Goal: Find specific page/section: Find specific page/section

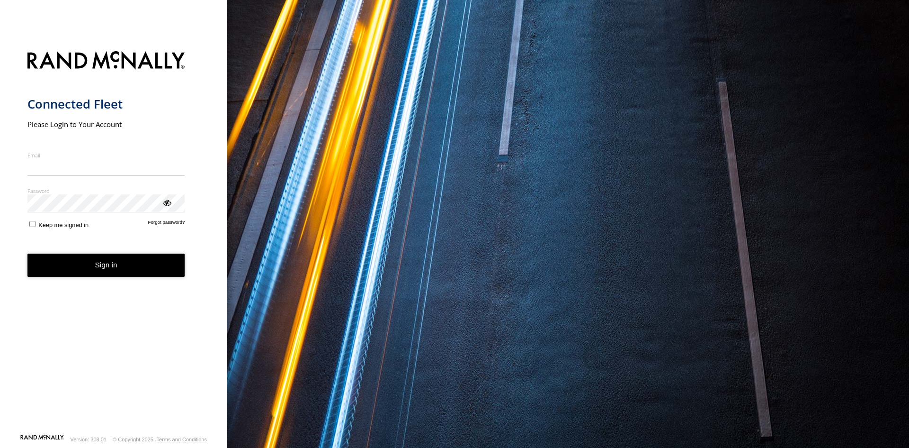
type input "**********"
click at [76, 268] on button "Sign in" at bounding box center [106, 264] width 158 height 23
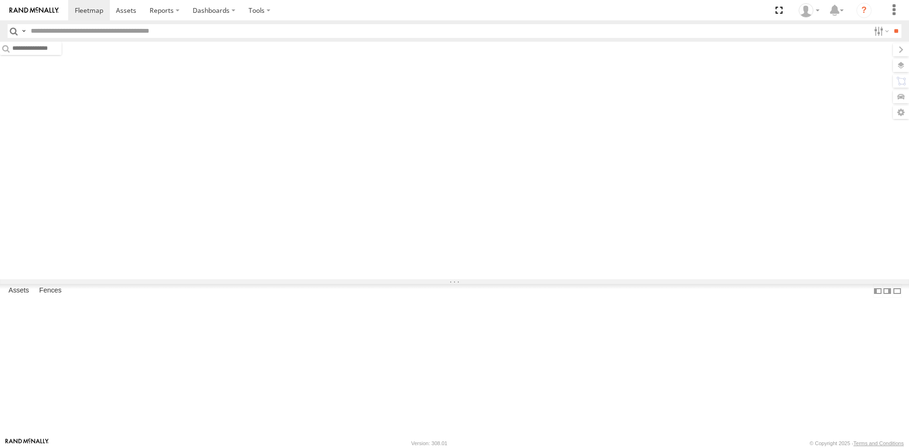
click at [204, 38] on input "text" at bounding box center [448, 31] width 843 height 14
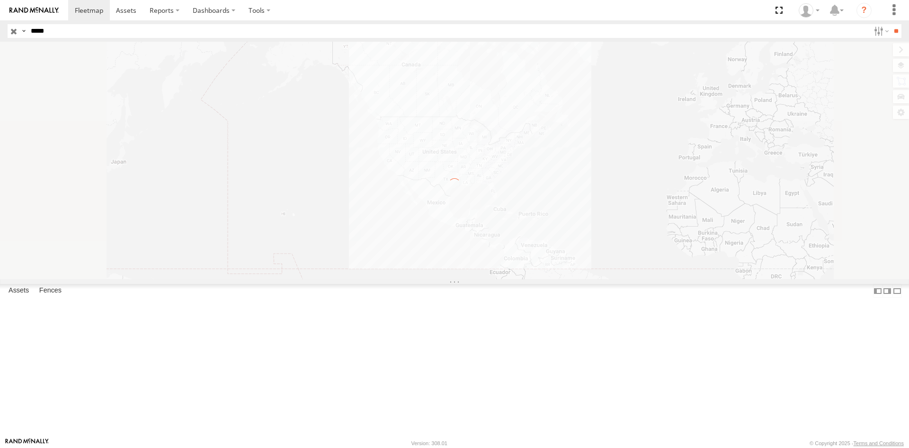
click at [891, 24] on input "**" at bounding box center [896, 31] width 11 height 14
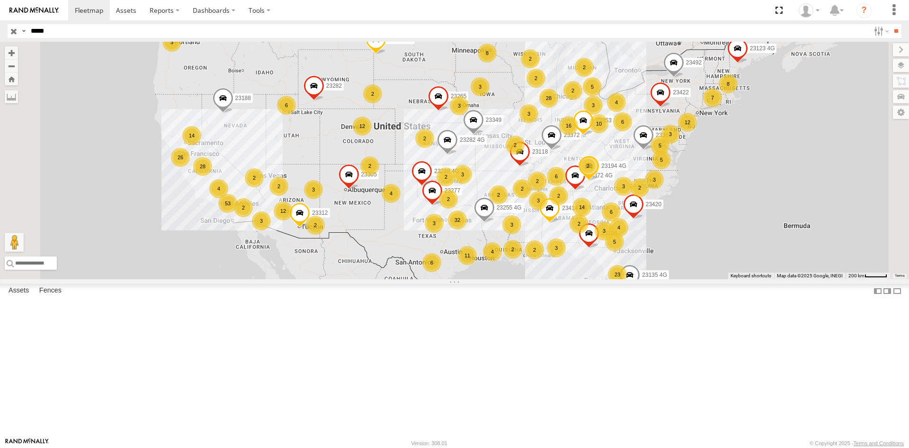
click at [0, 0] on div "23263 4G" at bounding box center [0, 0] width 0 height 0
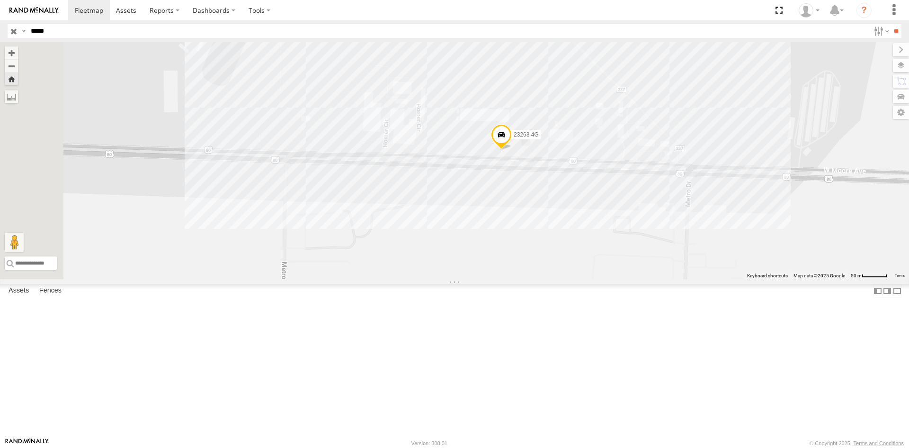
drag, startPoint x: 74, startPoint y: 33, endPoint x: 0, endPoint y: 13, distance: 76.4
click at [0, 13] on body at bounding box center [454, 224] width 909 height 448
click at [891, 24] on input "**" at bounding box center [896, 31] width 11 height 14
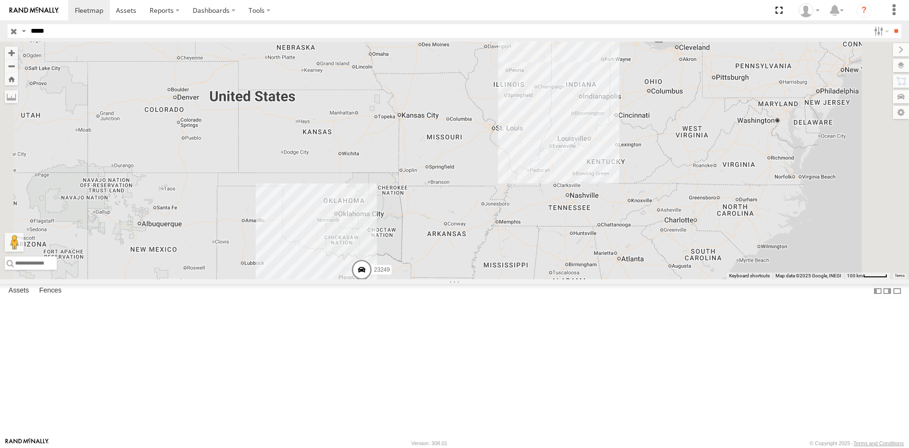
click at [0, 0] on div "23249" at bounding box center [0, 0] width 0 height 0
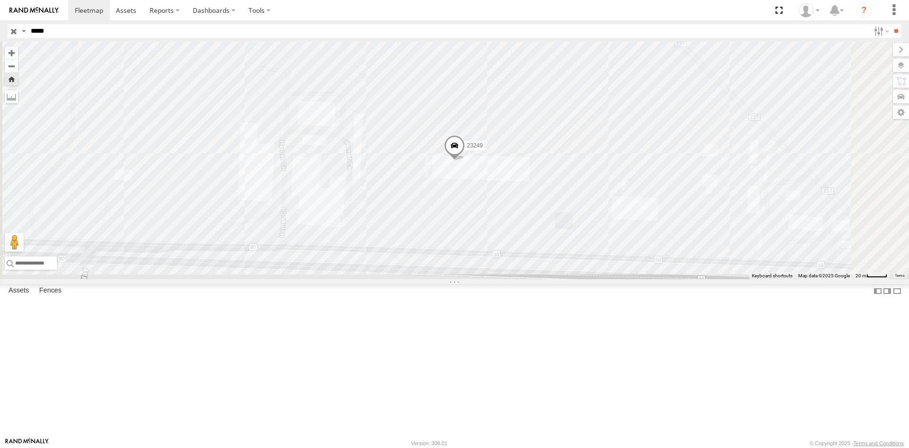
drag, startPoint x: 61, startPoint y: 33, endPoint x: 0, endPoint y: 29, distance: 60.7
click at [0, 29] on header "Search Query Asset ID Asset Label Registration Manufacturer Model VIN Job ID" at bounding box center [454, 30] width 909 height 21
type input "*****"
click at [891, 24] on input "**" at bounding box center [896, 31] width 11 height 14
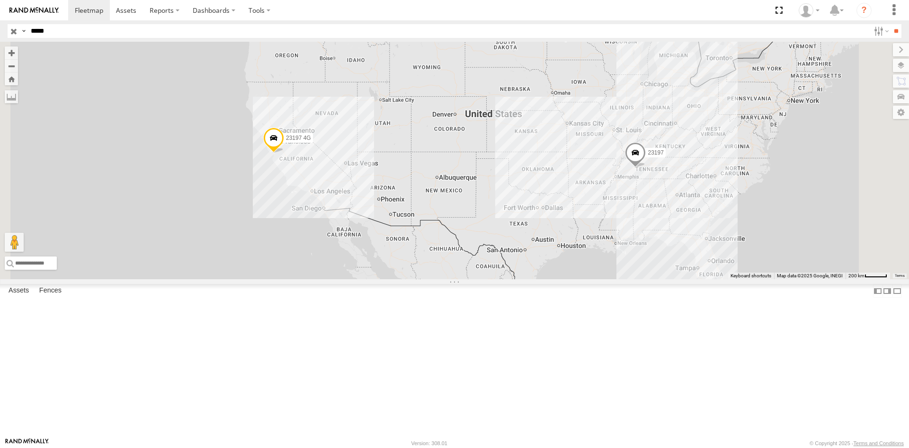
click at [0, 0] on div "All Assets" at bounding box center [0, 0] width 0 height 0
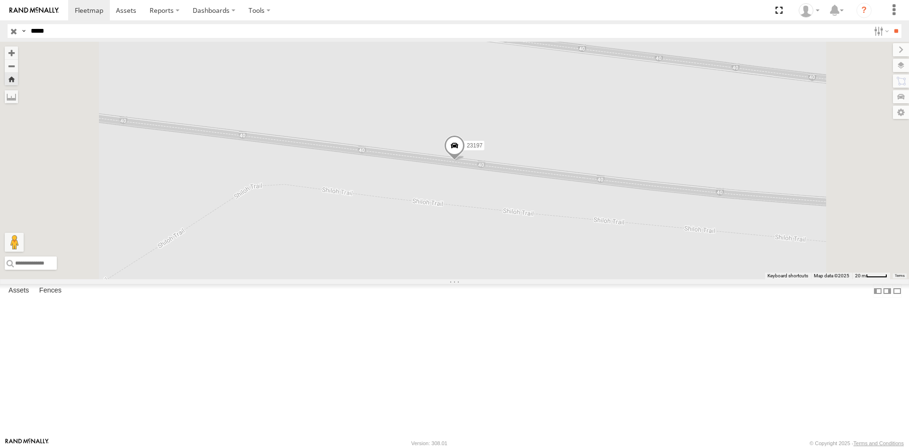
click at [0, 0] on div "23197 4G All Assets" at bounding box center [0, 0] width 0 height 0
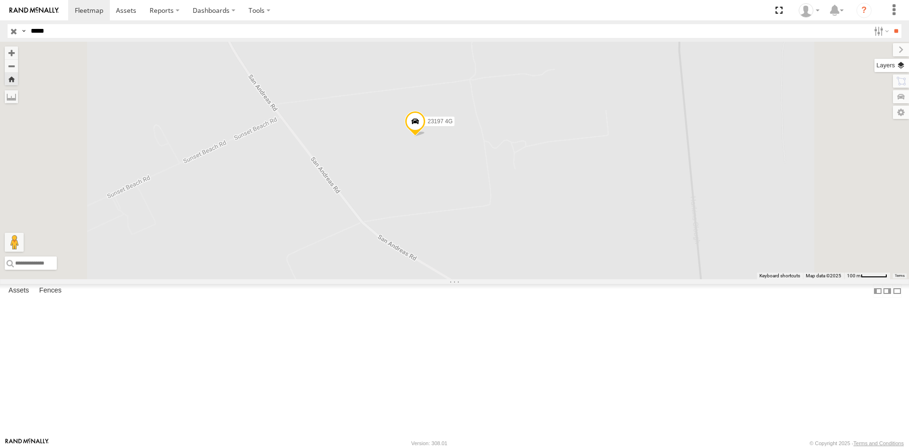
click at [902, 67] on label at bounding box center [892, 65] width 35 height 13
click at [0, 0] on span "Basemaps" at bounding box center [0, 0] width 0 height 0
click at [0, 0] on span "Satellite + Roadmap" at bounding box center [0, 0] width 0 height 0
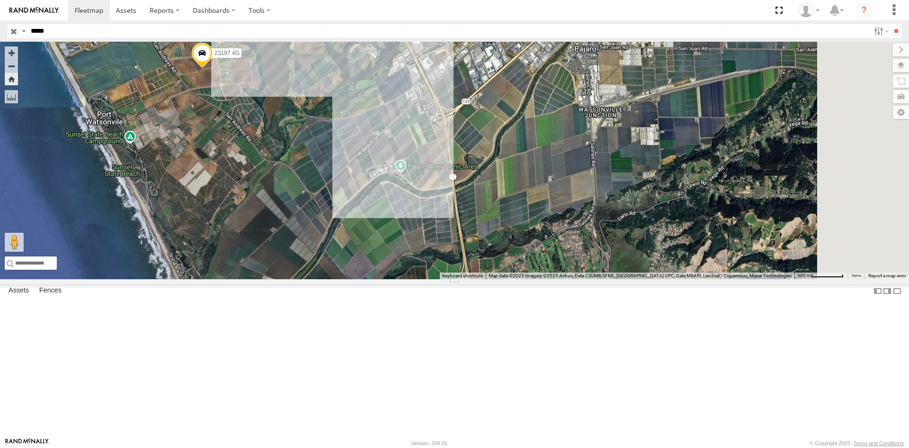
drag, startPoint x: 644, startPoint y: 274, endPoint x: 457, endPoint y: 190, distance: 205.0
click at [457, 190] on div "23197 4G" at bounding box center [454, 160] width 909 height 237
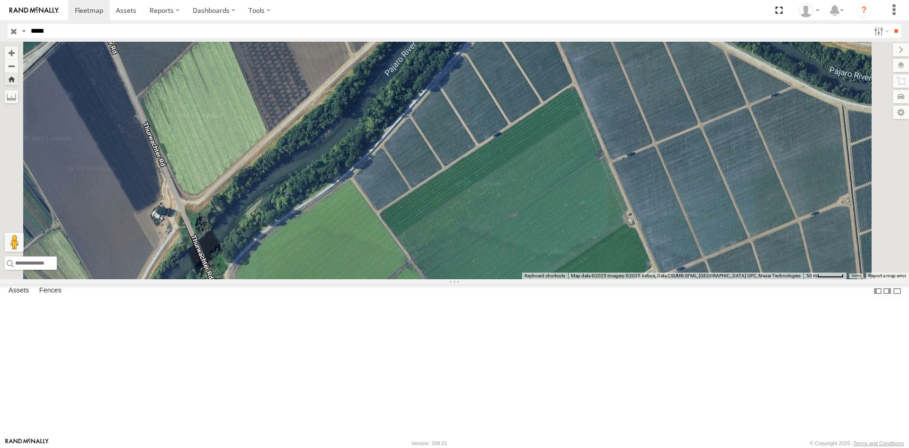
drag, startPoint x: 395, startPoint y: 311, endPoint x: 452, endPoint y: 226, distance: 102.3
click at [452, 226] on div "23197 4G" at bounding box center [454, 160] width 909 height 237
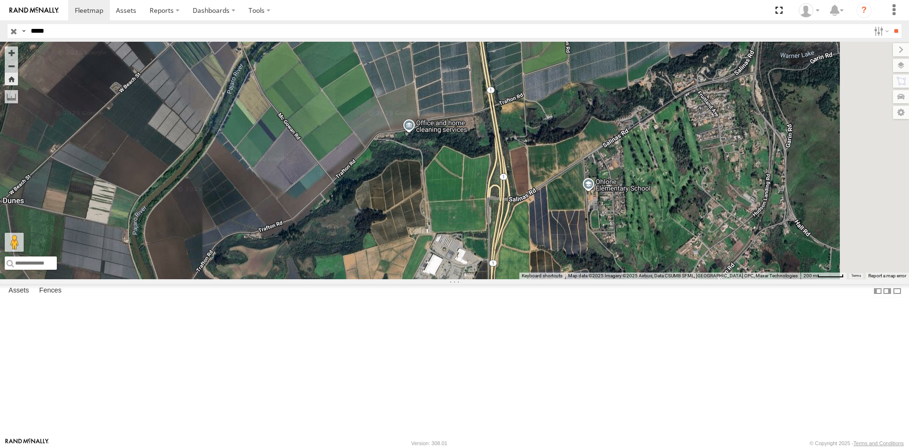
drag, startPoint x: 654, startPoint y: 314, endPoint x: 532, endPoint y: 154, distance: 200.7
click at [532, 154] on div "23197 4G" at bounding box center [454, 160] width 909 height 237
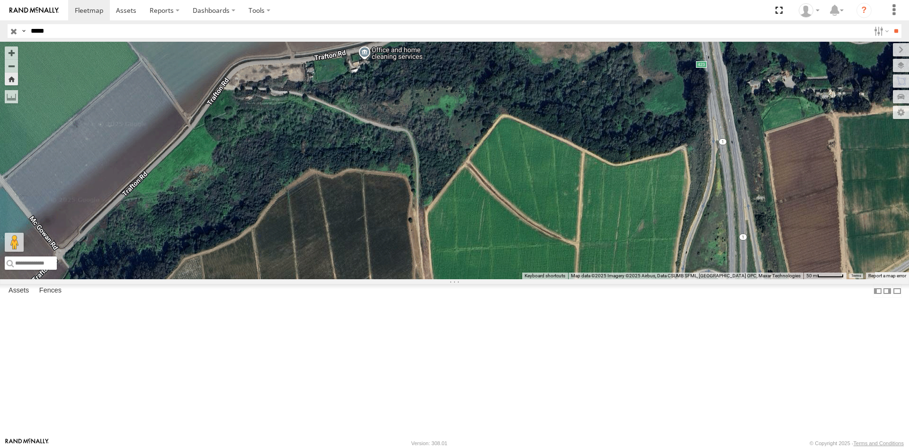
drag, startPoint x: 700, startPoint y: 216, endPoint x: 478, endPoint y: 188, distance: 224.0
click at [478, 188] on div "23197 4G" at bounding box center [454, 160] width 909 height 237
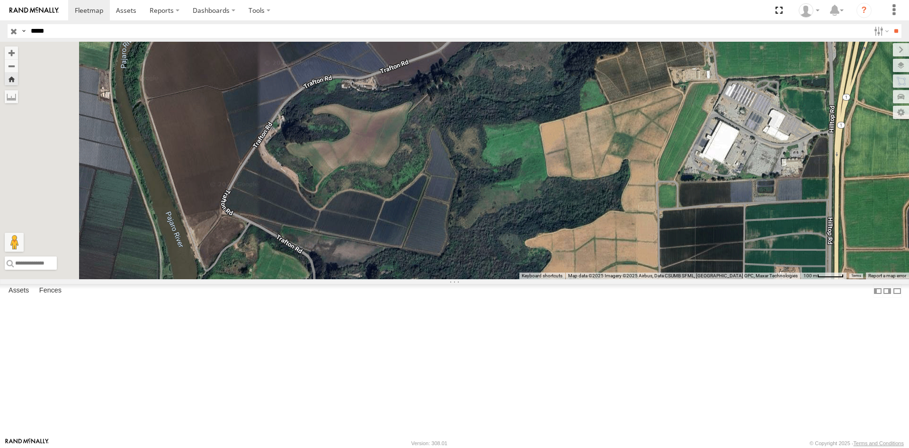
drag, startPoint x: 401, startPoint y: 399, endPoint x: 787, endPoint y: 122, distance: 474.9
click at [787, 122] on div "← Move left → Move right ↑ Move up ↓ Move down + Zoom in - Zoom out Home Jump l…" at bounding box center [454, 160] width 909 height 237
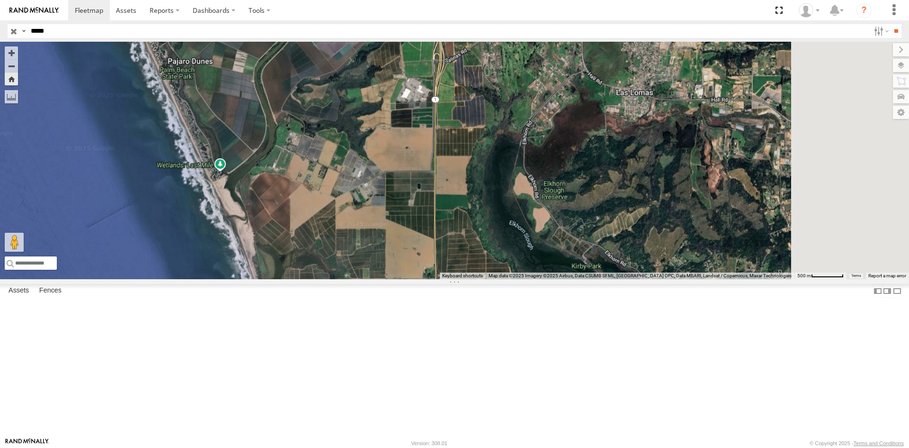
drag, startPoint x: 601, startPoint y: 320, endPoint x: 505, endPoint y: 255, distance: 115.7
click at [505, 255] on div "23197 4G" at bounding box center [454, 160] width 909 height 237
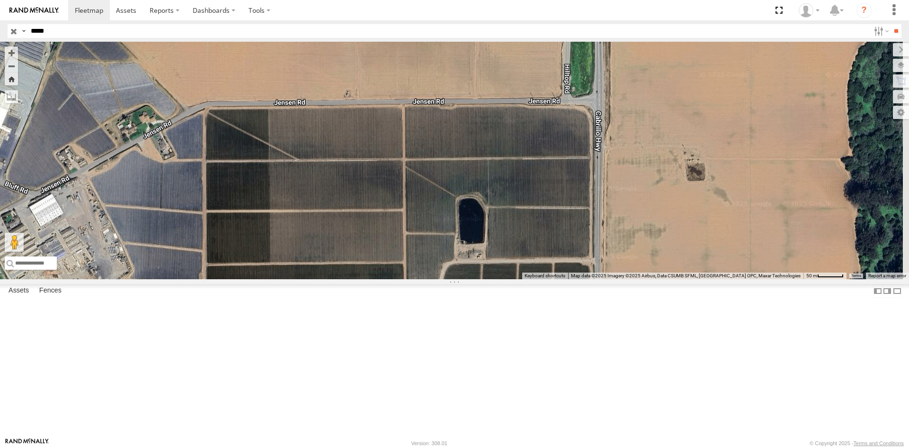
drag, startPoint x: 611, startPoint y: 188, endPoint x: 421, endPoint y: 264, distance: 204.4
click at [421, 264] on div "23197 4G" at bounding box center [454, 160] width 909 height 237
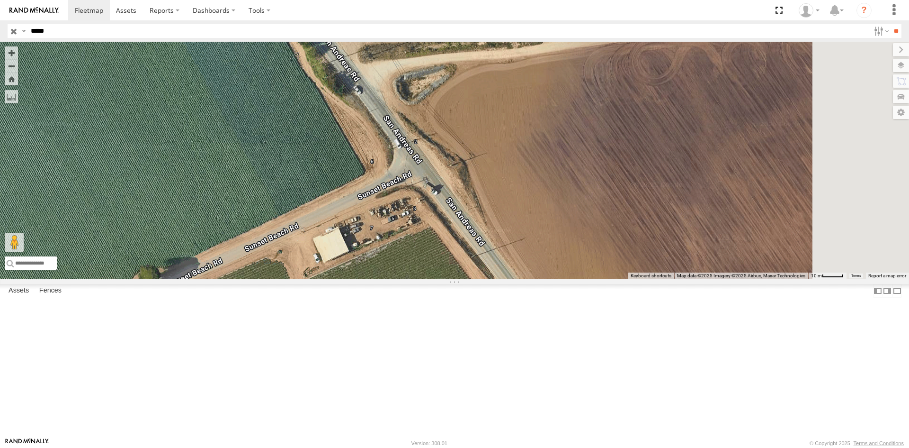
drag, startPoint x: 663, startPoint y: 152, endPoint x: 547, endPoint y: 305, distance: 191.8
click at [547, 279] on div "23197 4G" at bounding box center [454, 160] width 909 height 237
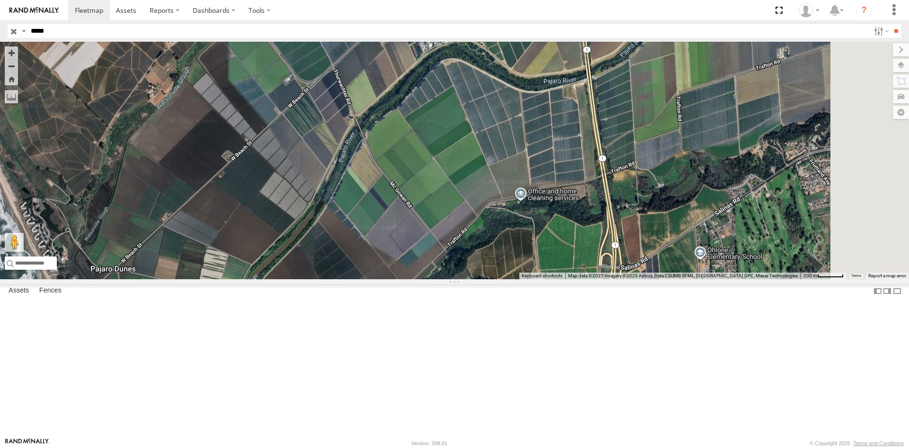
drag, startPoint x: 592, startPoint y: 359, endPoint x: 180, endPoint y: -41, distance: 574.8
click at [180, 0] on html at bounding box center [454, 224] width 909 height 448
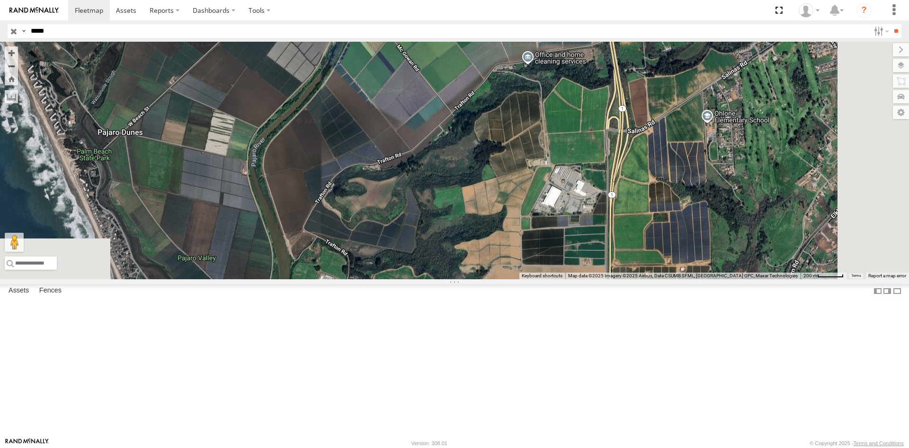
drag, startPoint x: 612, startPoint y: 301, endPoint x: 616, endPoint y: 226, distance: 75.0
click at [616, 226] on div "23197 4G" at bounding box center [454, 160] width 909 height 237
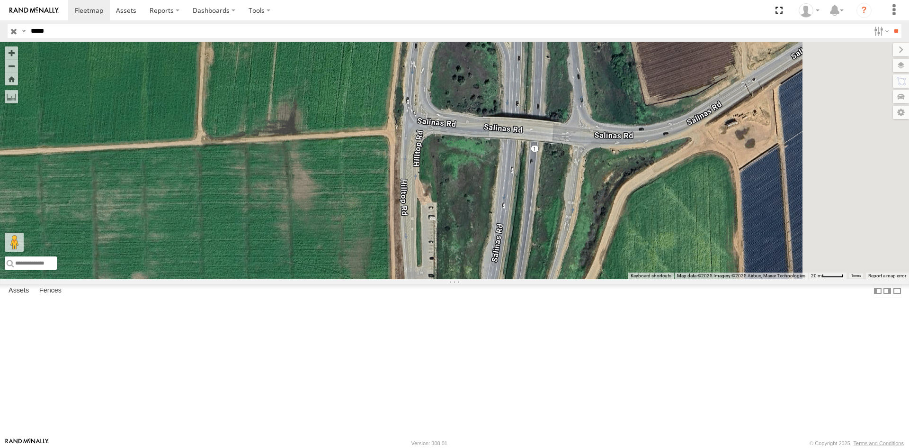
drag, startPoint x: 759, startPoint y: 321, endPoint x: 528, endPoint y: 343, distance: 231.8
click at [528, 279] on div "23197 4G" at bounding box center [454, 160] width 909 height 237
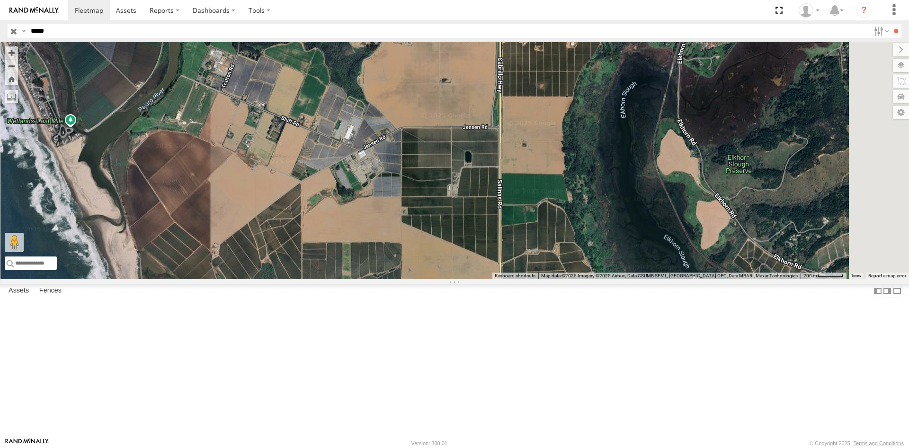
drag, startPoint x: 568, startPoint y: 378, endPoint x: 608, endPoint y: 117, distance: 264.0
click at [608, 117] on div "23197 4G" at bounding box center [454, 160] width 909 height 237
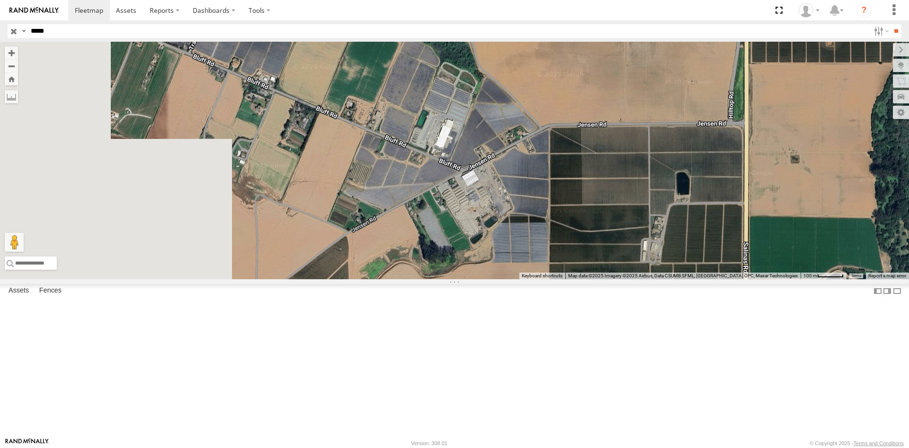
drag, startPoint x: 457, startPoint y: 349, endPoint x: 659, endPoint y: 298, distance: 208.1
click at [659, 279] on div "23197 4G" at bounding box center [454, 160] width 909 height 237
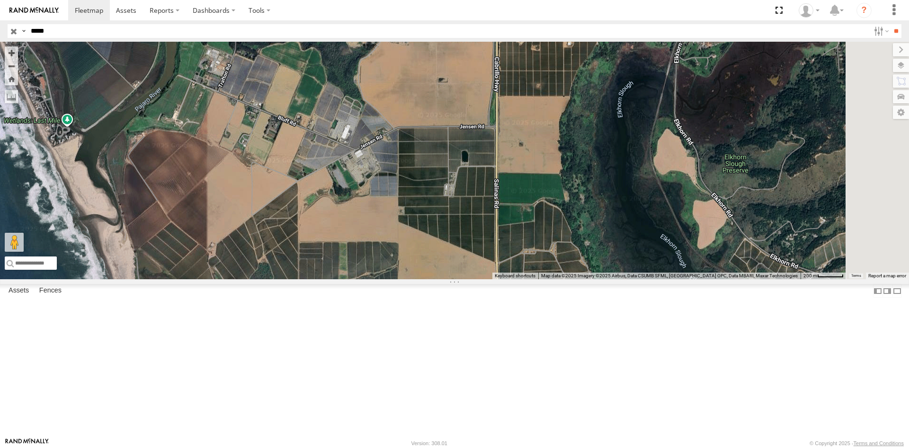
drag, startPoint x: 636, startPoint y: 237, endPoint x: 476, endPoint y: 190, distance: 166.5
click at [476, 190] on div "23197 4G" at bounding box center [454, 160] width 909 height 237
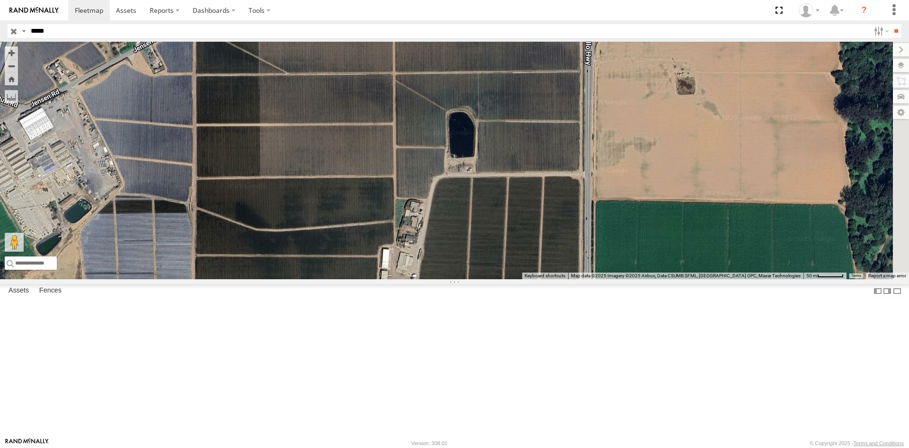
drag, startPoint x: 645, startPoint y: 234, endPoint x: 195, endPoint y: 270, distance: 452.0
click at [195, 270] on main "← Move left → Move right ↑ Move up ↓ Move down + Zoom in - Zoom out Home Jump l…" at bounding box center [454, 240] width 909 height 396
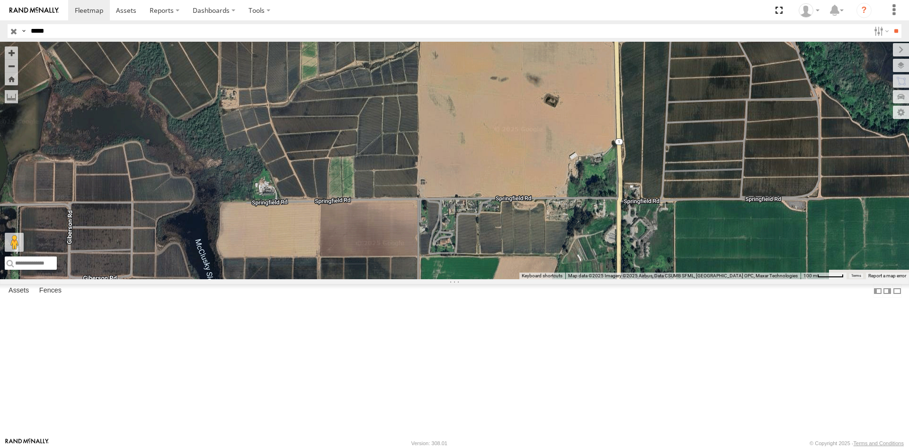
drag, startPoint x: 560, startPoint y: 356, endPoint x: 647, endPoint y: 12, distance: 354.2
click at [647, 12] on body at bounding box center [454, 224] width 909 height 448
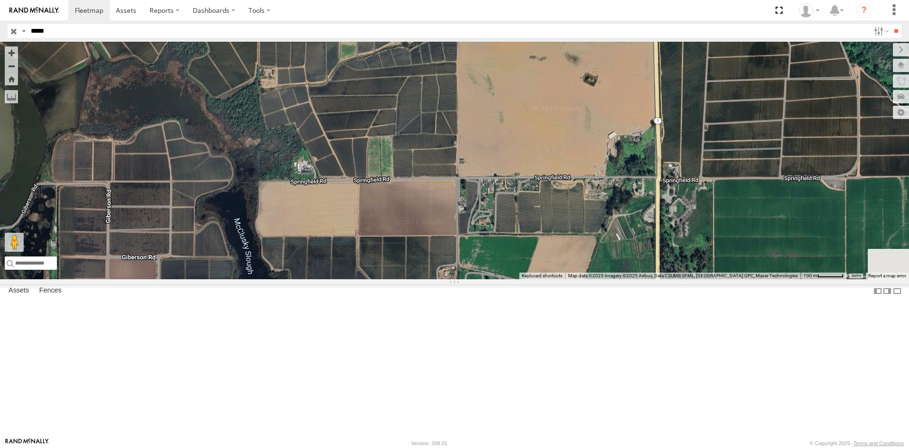
drag, startPoint x: 559, startPoint y: 344, endPoint x: 599, endPoint y: 324, distance: 44.5
click at [599, 279] on div "23197 4G" at bounding box center [454, 160] width 909 height 237
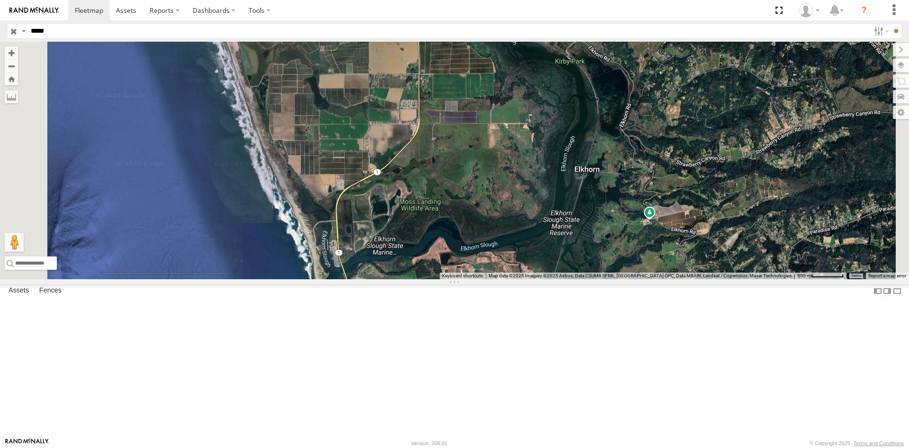
drag, startPoint x: 437, startPoint y: 332, endPoint x: 454, endPoint y: 177, distance: 156.3
click at [454, 177] on div "23197 4G" at bounding box center [454, 160] width 909 height 237
